Goal: Task Accomplishment & Management: Manage account settings

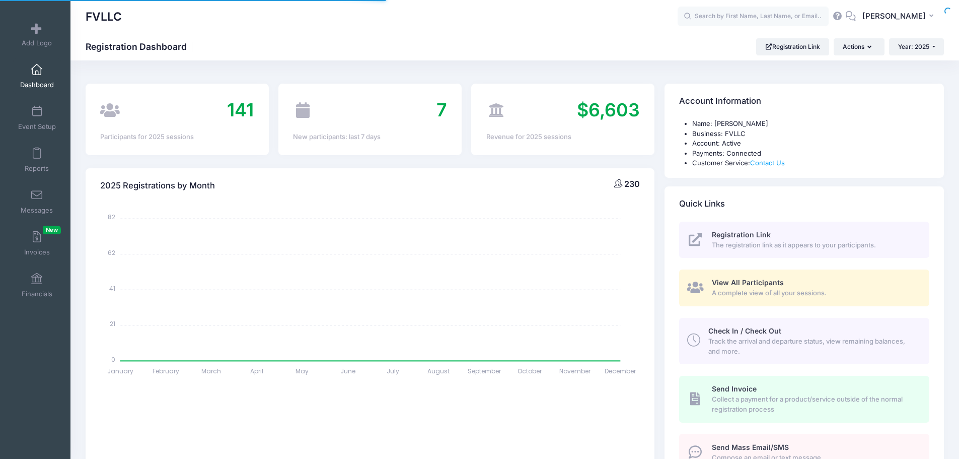
select select
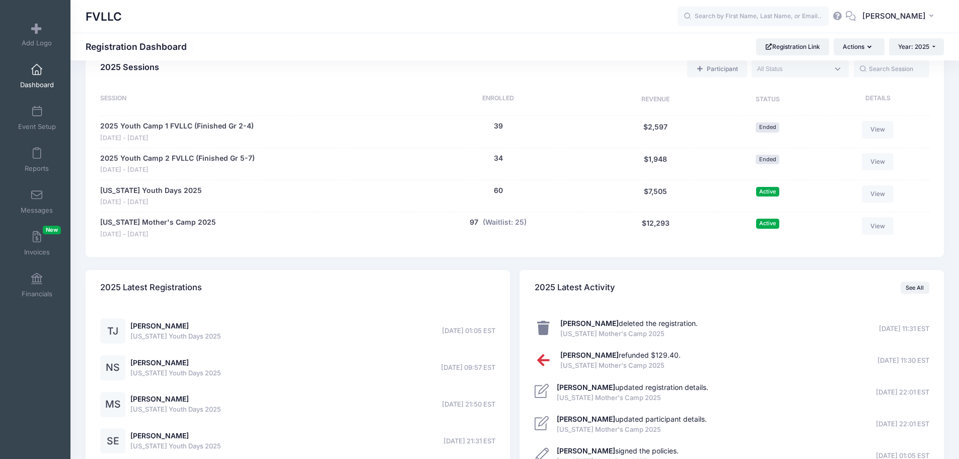
scroll to position [352, 0]
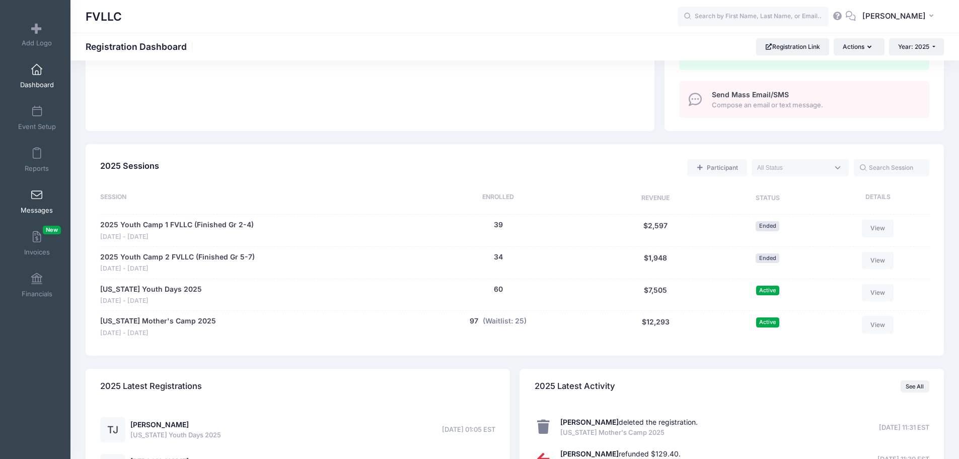
click at [37, 202] on link "Messages" at bounding box center [37, 201] width 48 height 35
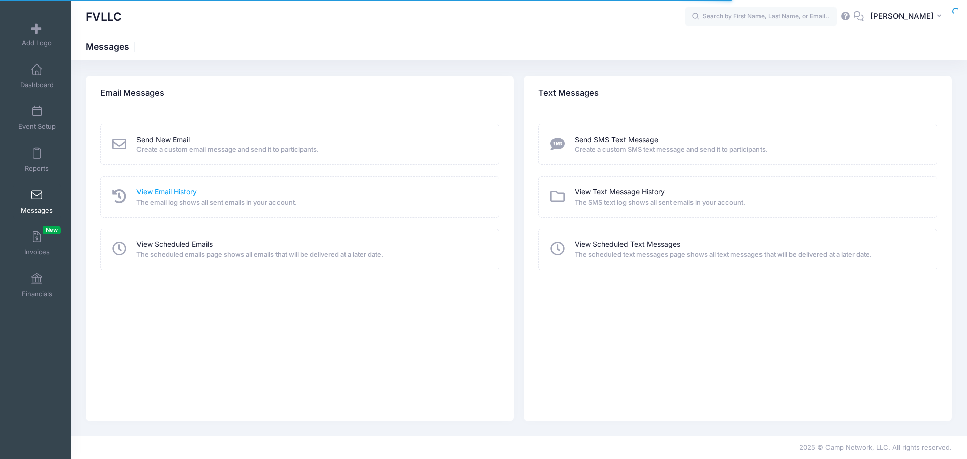
click at [157, 191] on link "View Email History" at bounding box center [166, 192] width 60 height 11
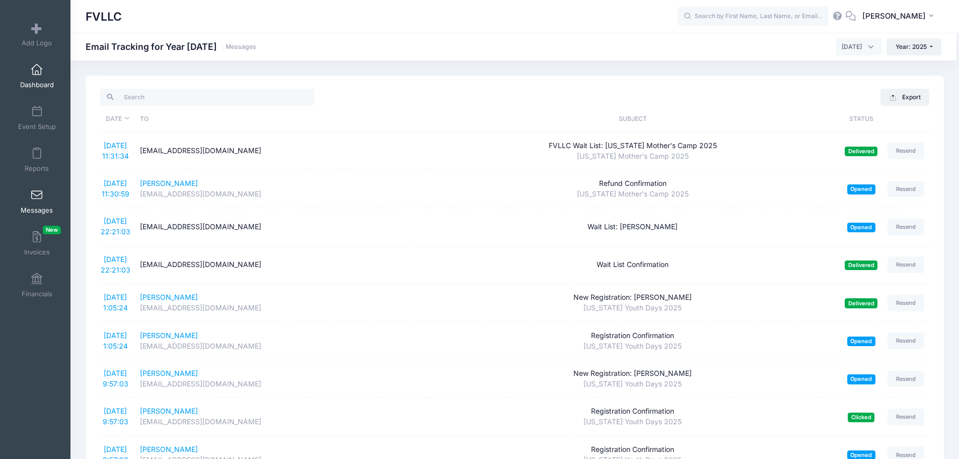
click at [40, 78] on link "Dashboard" at bounding box center [37, 75] width 48 height 35
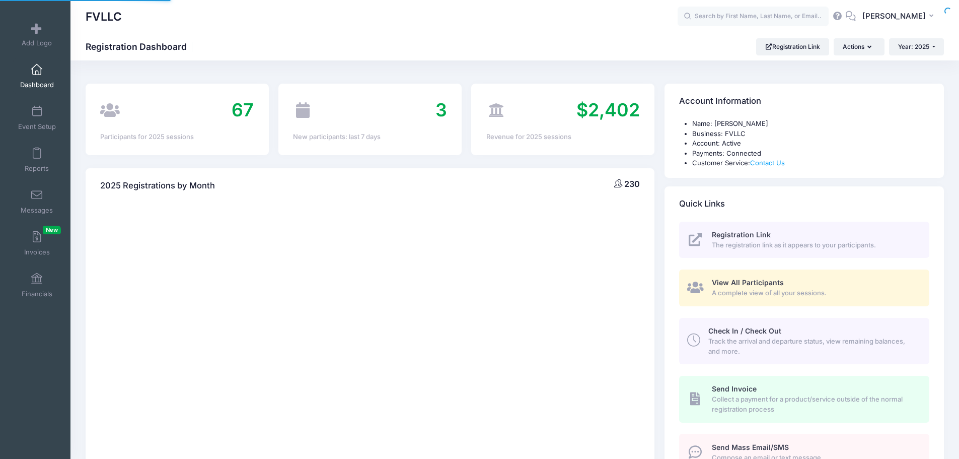
select select
